Goal: Information Seeking & Learning: Learn about a topic

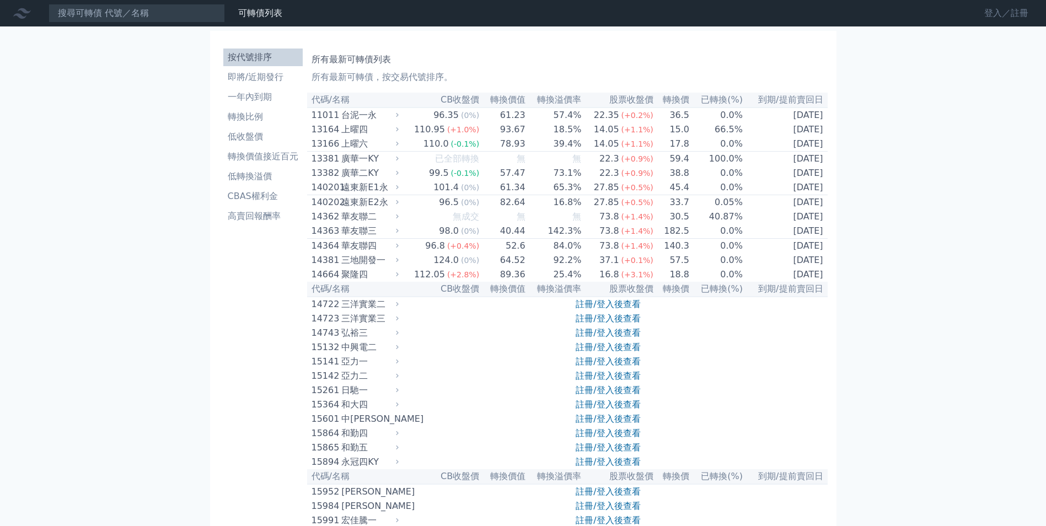
click at [991, 16] on link "登入／註冊" at bounding box center [1006, 13] width 62 height 18
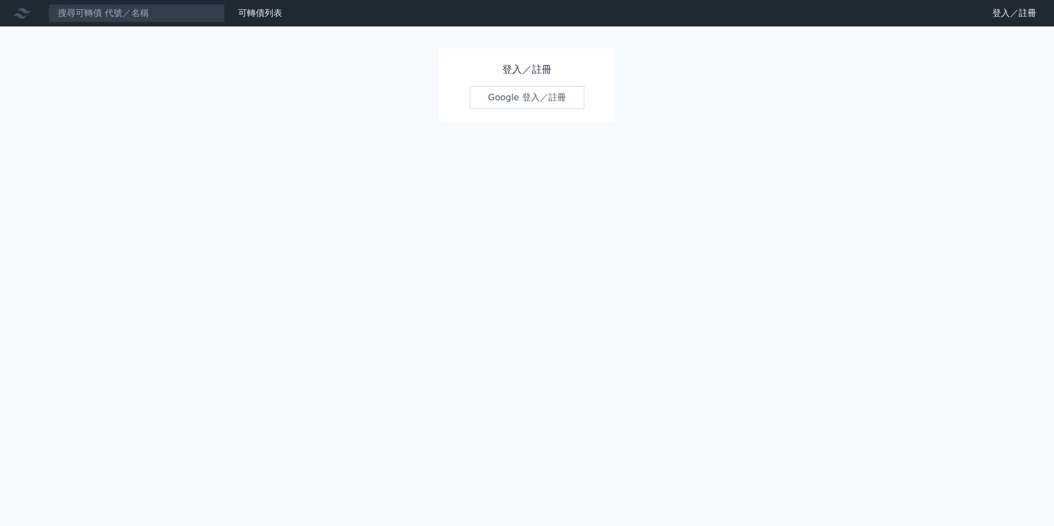
click at [548, 100] on link "Google 登入／註冊" at bounding box center [527, 97] width 115 height 23
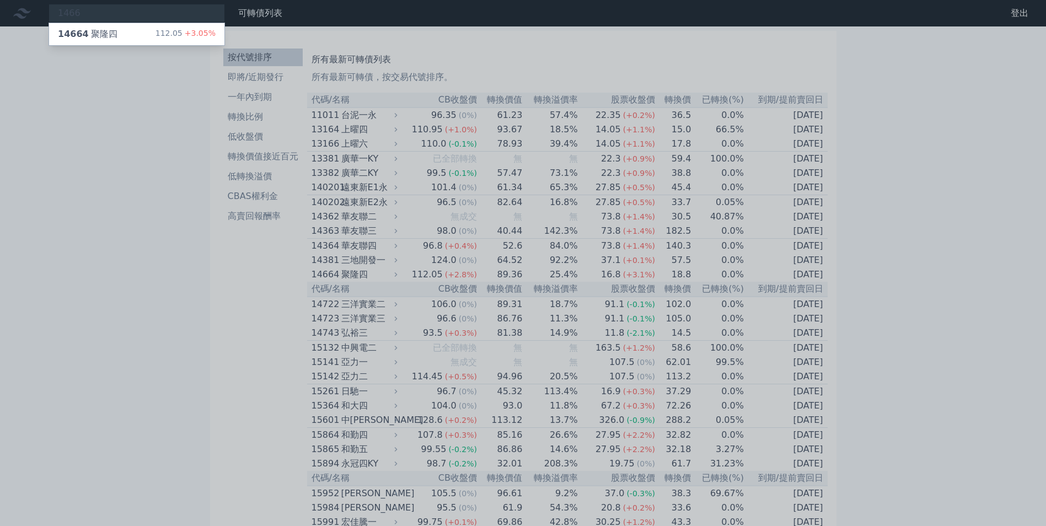
type input "1466"
click at [133, 37] on div "14664 聚隆四 112.05 +3.05%" at bounding box center [136, 34] width 175 height 22
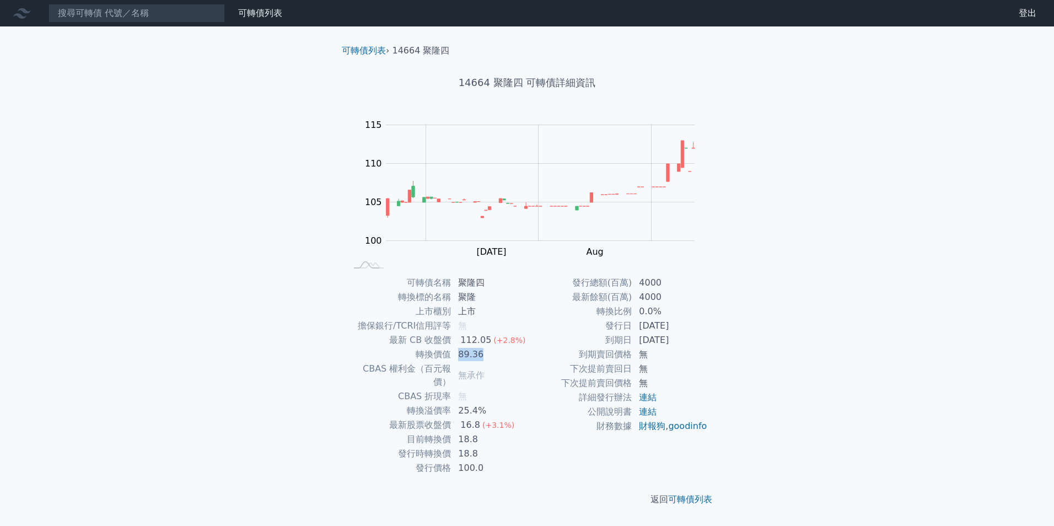
drag, startPoint x: 457, startPoint y: 354, endPoint x: 491, endPoint y: 350, distance: 33.9
click at [491, 350] on td "89.36" at bounding box center [489, 354] width 76 height 14
drag, startPoint x: 491, startPoint y: 350, endPoint x: 482, endPoint y: 353, distance: 8.9
click at [482, 353] on td "89.36" at bounding box center [489, 354] width 76 height 14
drag, startPoint x: 490, startPoint y: 352, endPoint x: 467, endPoint y: 347, distance: 23.3
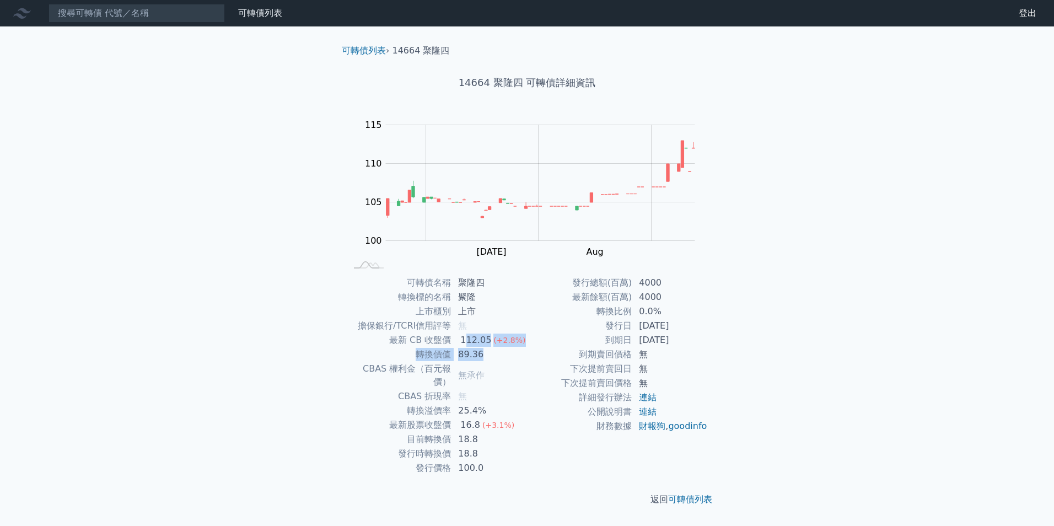
click at [467, 347] on tbody "可轉債名稱 聚隆四 轉換標的名稱 聚隆 上市櫃別 上市 擔保銀行/TCRI信用評等 無 最新 CB 收盤價 112.05 (+2.8%) 轉換價值 89.36…" at bounding box center [436, 376] width 181 height 200
drag, startPoint x: 467, startPoint y: 347, endPoint x: 480, endPoint y: 352, distance: 13.6
click at [480, 352] on td "89.36" at bounding box center [489, 354] width 76 height 14
drag, startPoint x: 487, startPoint y: 355, endPoint x: 465, endPoint y: 352, distance: 21.8
click at [465, 352] on td "89.36" at bounding box center [489, 354] width 76 height 14
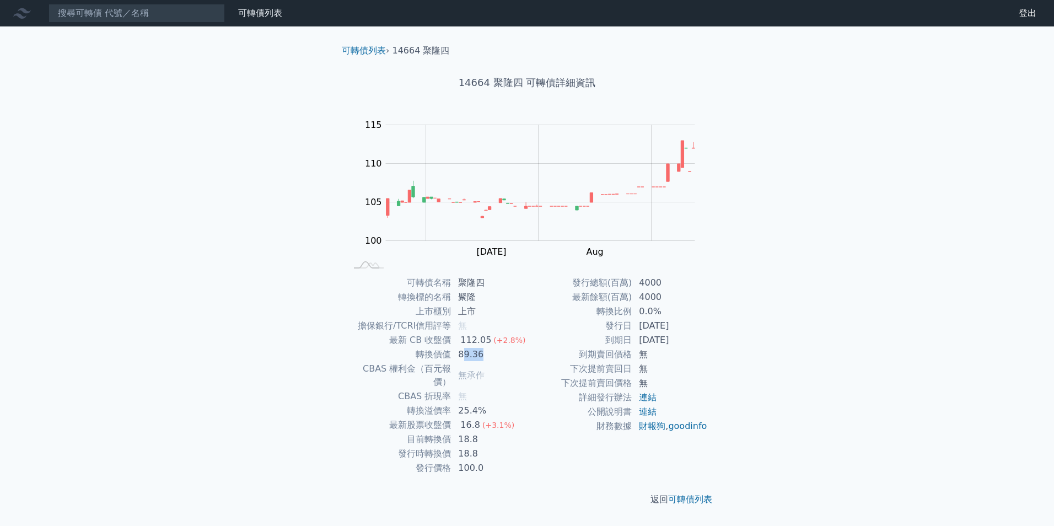
drag, startPoint x: 465, startPoint y: 352, endPoint x: 517, endPoint y: 361, distance: 52.7
click at [517, 361] on td "89.36" at bounding box center [489, 354] width 76 height 14
click at [648, 411] on link "連結" at bounding box center [648, 411] width 18 height 10
